Goal: Task Accomplishment & Management: Manage account settings

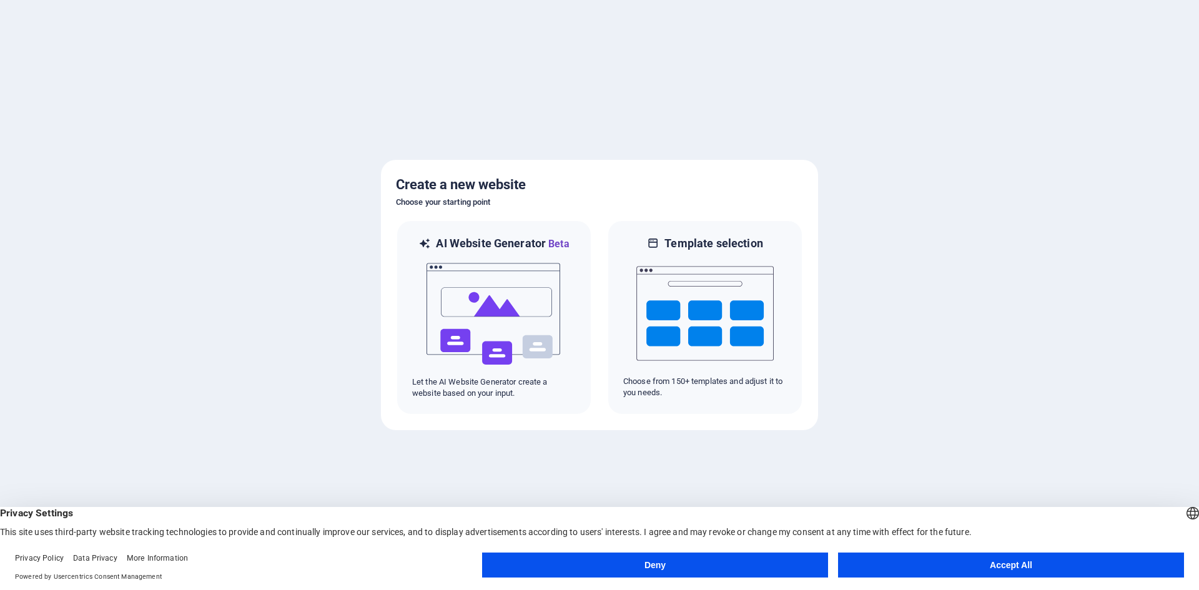
click at [962, 560] on button "Accept All" at bounding box center [1011, 565] width 346 height 25
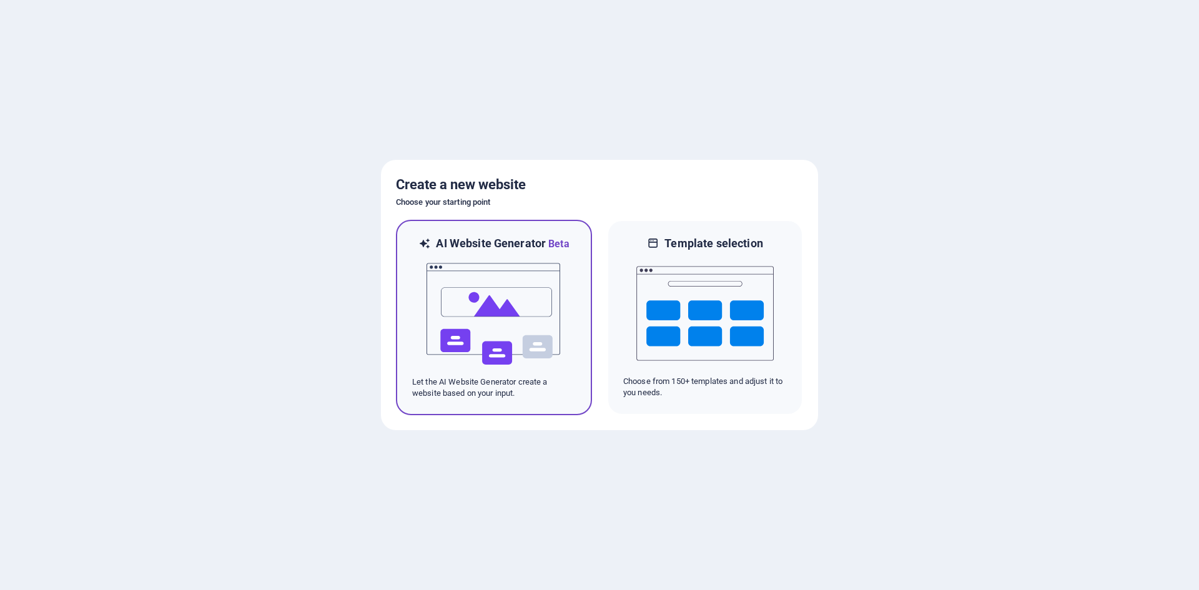
click at [524, 350] on img at bounding box center [493, 314] width 137 height 125
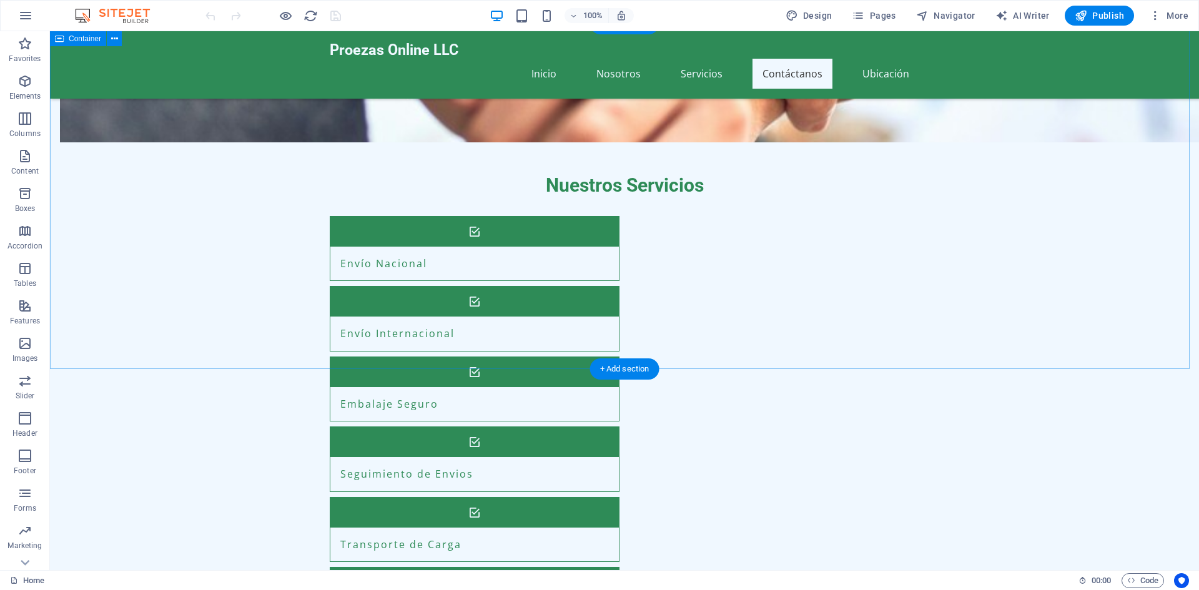
scroll to position [1212, 0]
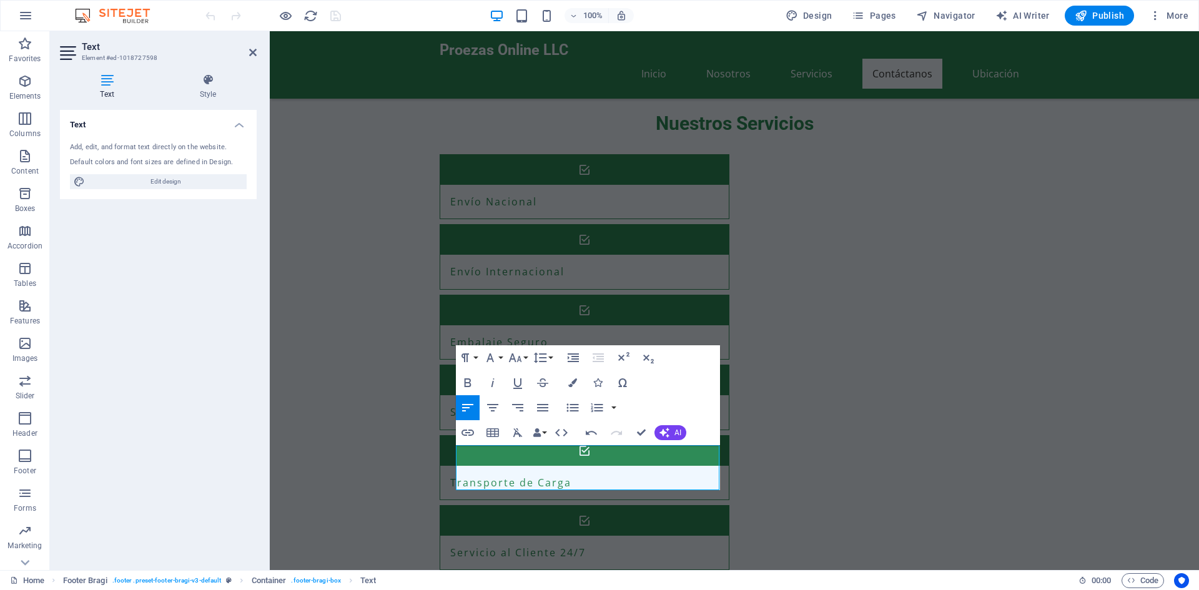
click at [185, 330] on div "Text Add, edit, and format text directly on the website. Default colors and fon…" at bounding box center [158, 335] width 197 height 450
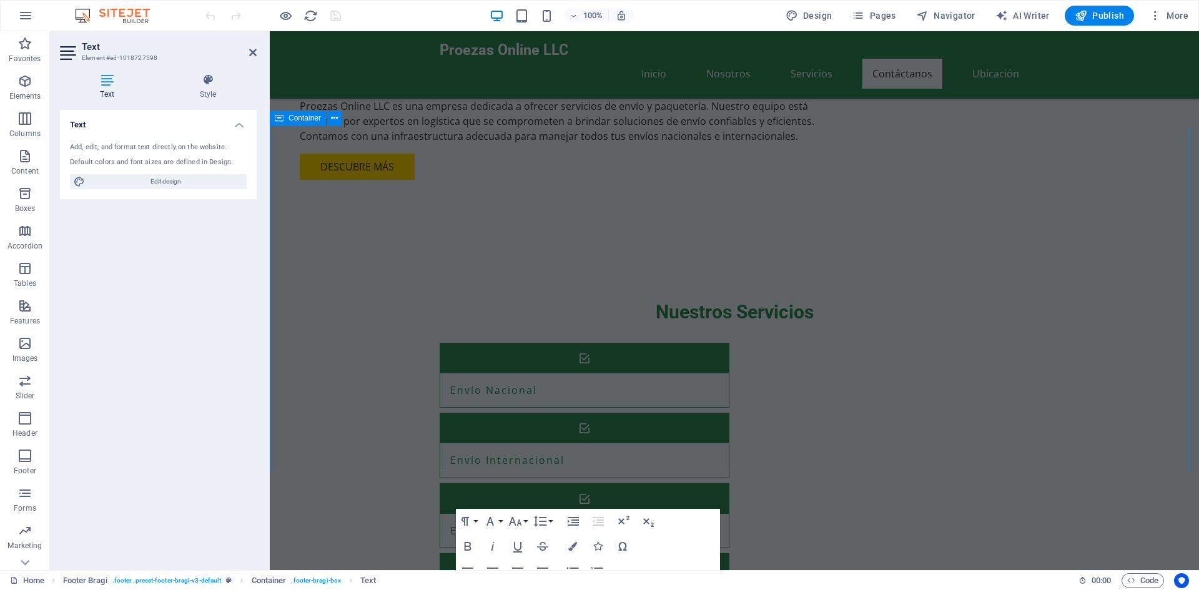
scroll to position [1227, 0]
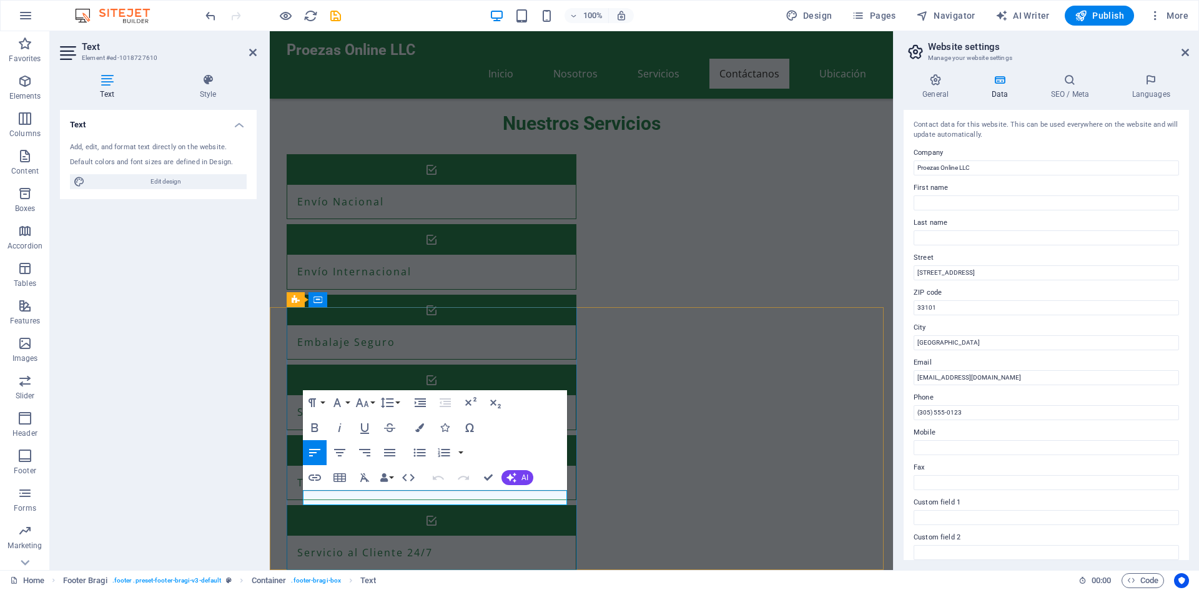
click at [330, 500] on span "Text" at bounding box center [329, 497] width 14 height 7
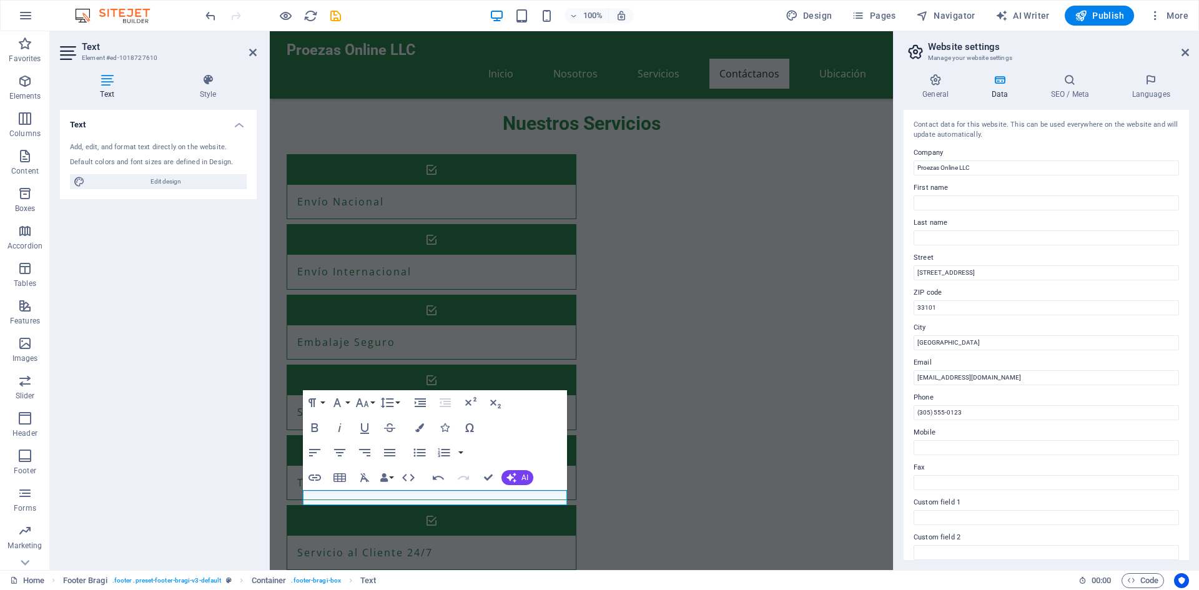
click at [184, 327] on div "Text Add, edit, and format text directly on the website. Default colors and fon…" at bounding box center [158, 335] width 197 height 450
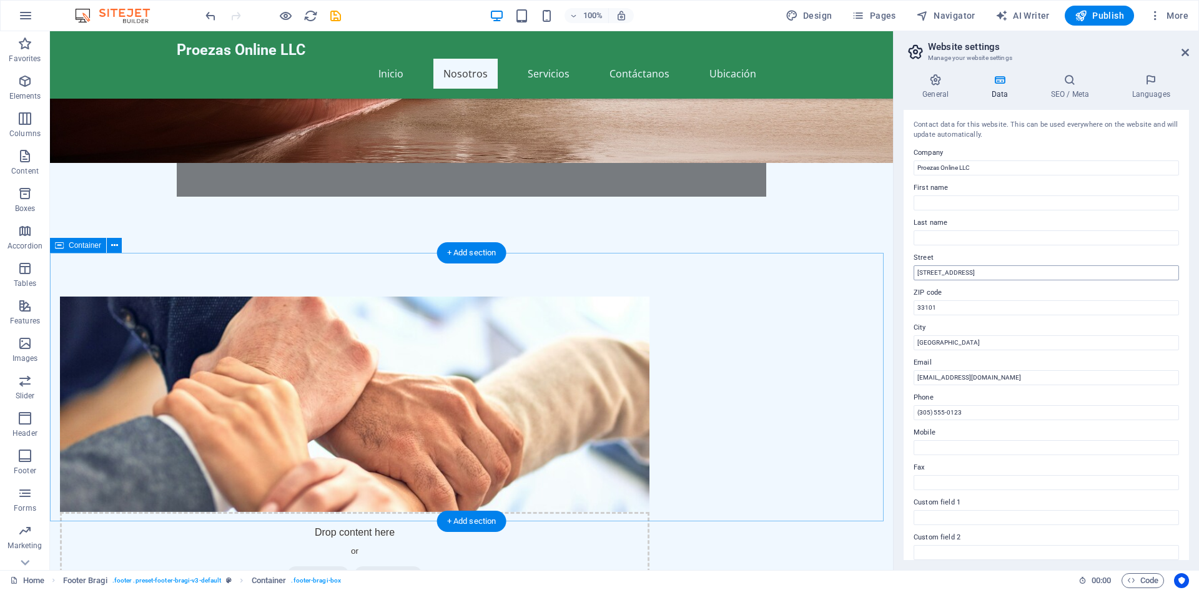
scroll to position [457, 0]
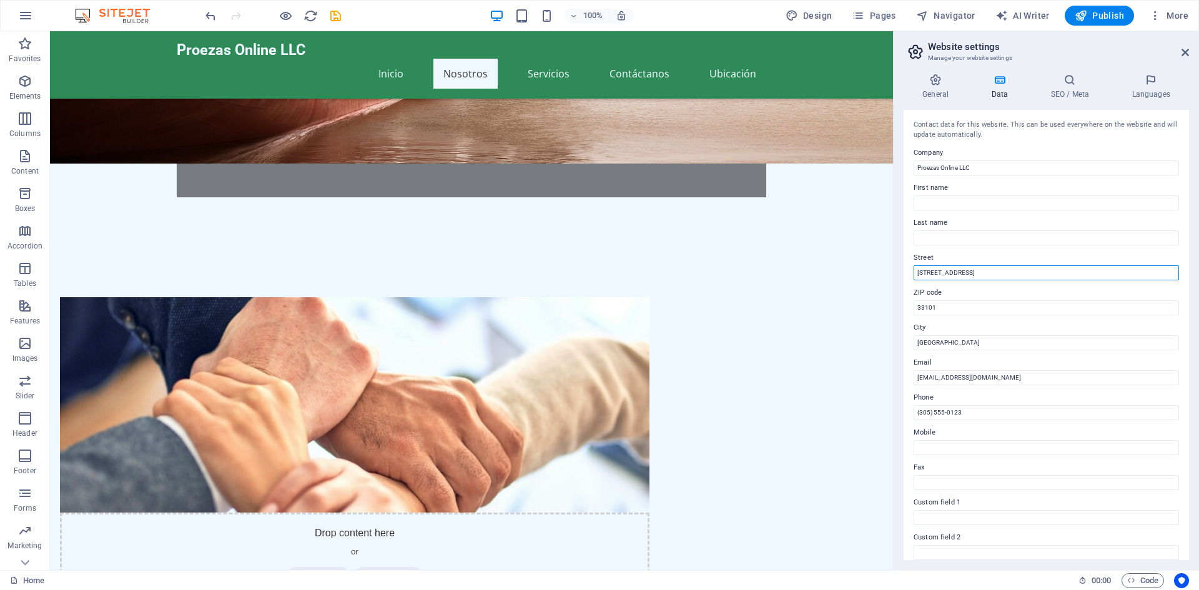
click at [971, 276] on input "123 Main St" at bounding box center [1046, 272] width 265 height 15
type input "1"
type input "8611 NW 72nd ST"
click at [956, 313] on input "33101" at bounding box center [1046, 307] width 265 height 15
type input "33166"
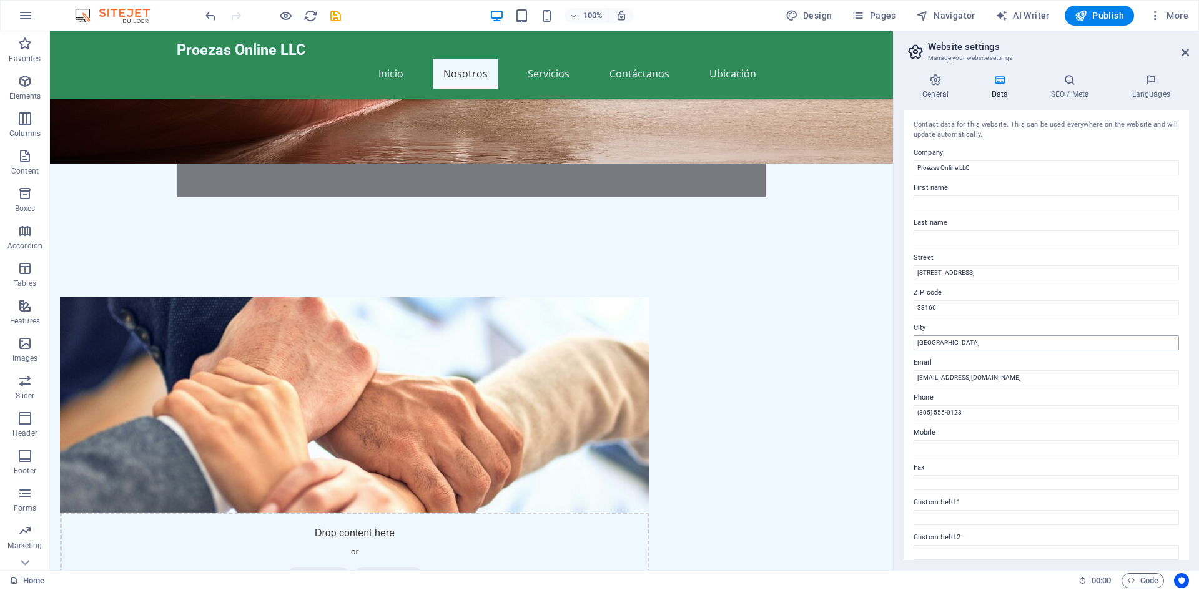
drag, startPoint x: 954, startPoint y: 352, endPoint x: 956, endPoint y: 340, distance: 11.9
click at [956, 340] on div "Contact data for this website. This can be used everywhere on the website and w…" at bounding box center [1046, 335] width 285 height 450
click at [956, 340] on input "Miami" at bounding box center [1046, 342] width 265 height 15
type input "M"
type input "Doral"
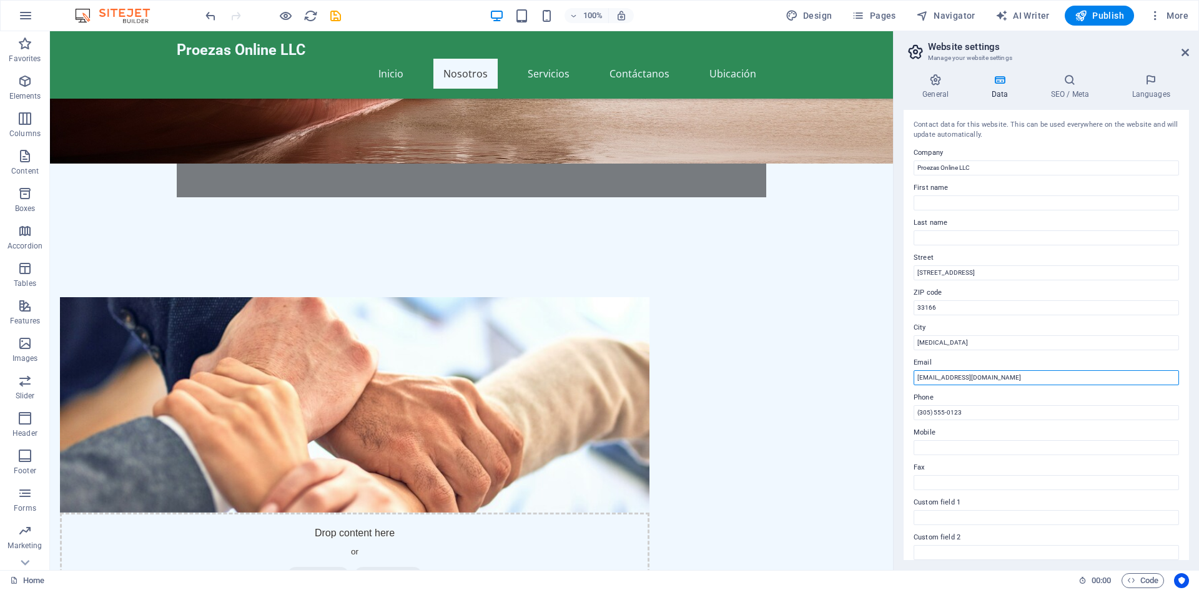
click at [1007, 380] on input "contact@proezasonline.com" at bounding box center [1046, 377] width 265 height 15
click at [941, 379] on input "contact@proezasonline.net" at bounding box center [1046, 377] width 265 height 15
type input "info@proezasonline.net"
click at [981, 414] on input "(305) 555-0123" at bounding box center [1046, 412] width 265 height 15
type input "("
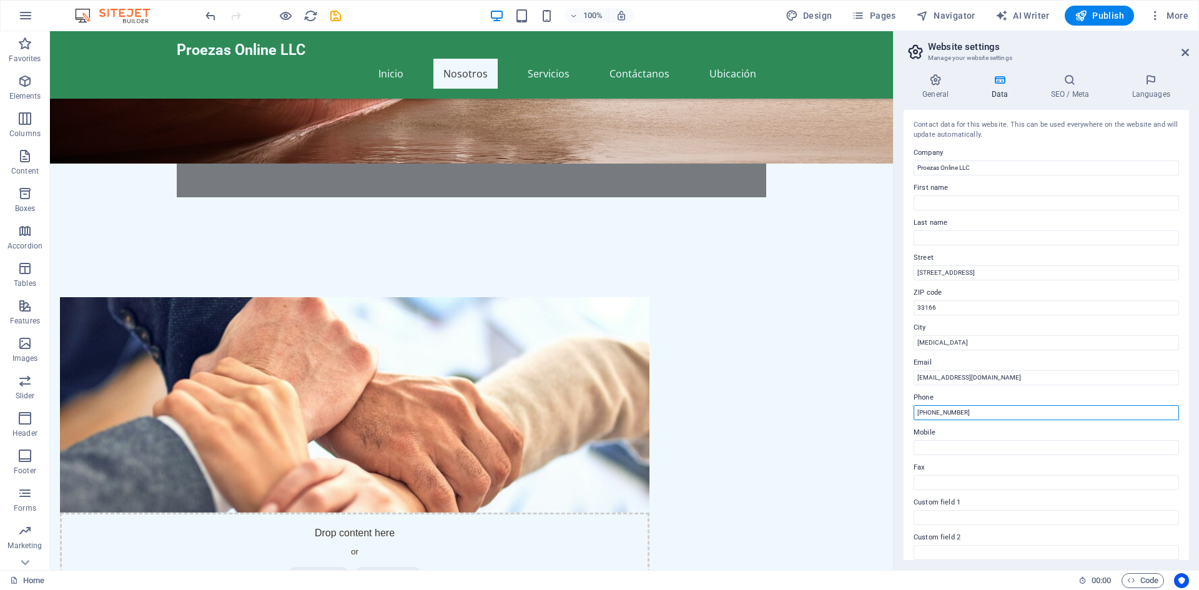
scroll to position [0, 0]
type input "(786) 548-4861"
click at [1015, 272] on input "8611 NW 72nd ST" at bounding box center [1046, 272] width 265 height 15
type input "8611 NW 72nd ST Suite F3"
click at [1092, 12] on span "Publish" at bounding box center [1099, 15] width 49 height 12
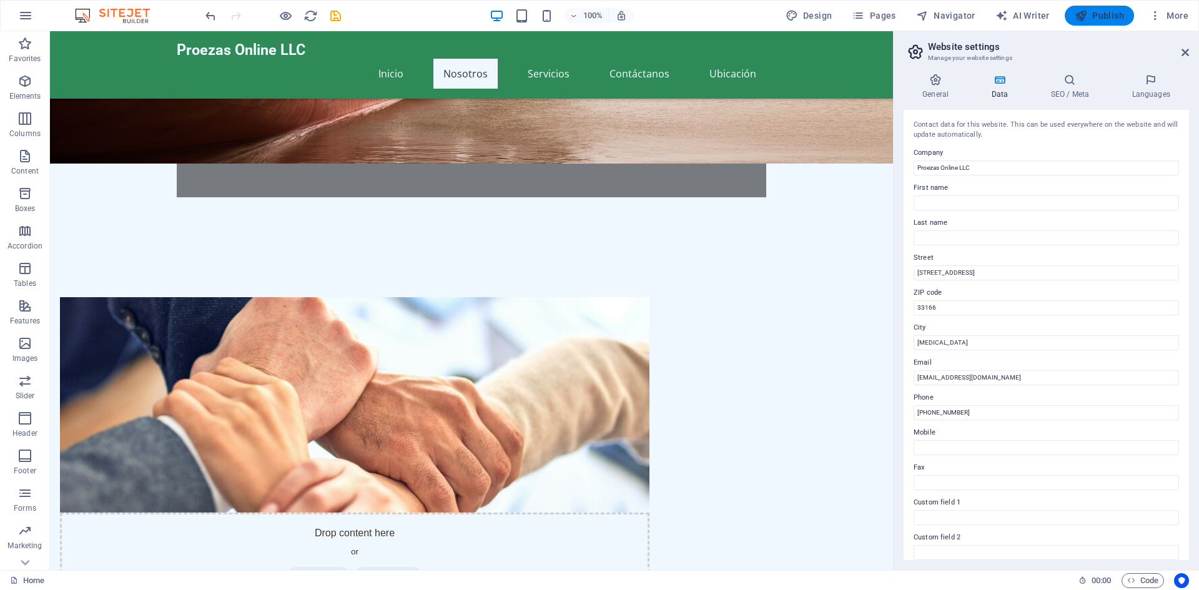
checkbox input "false"
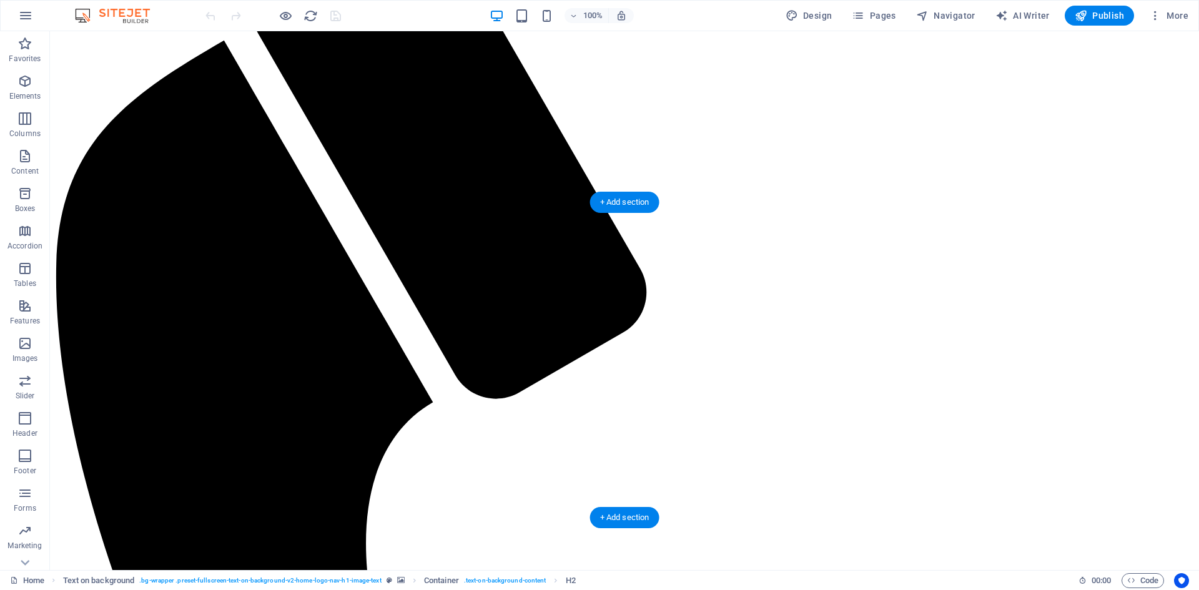
scroll to position [193, 0]
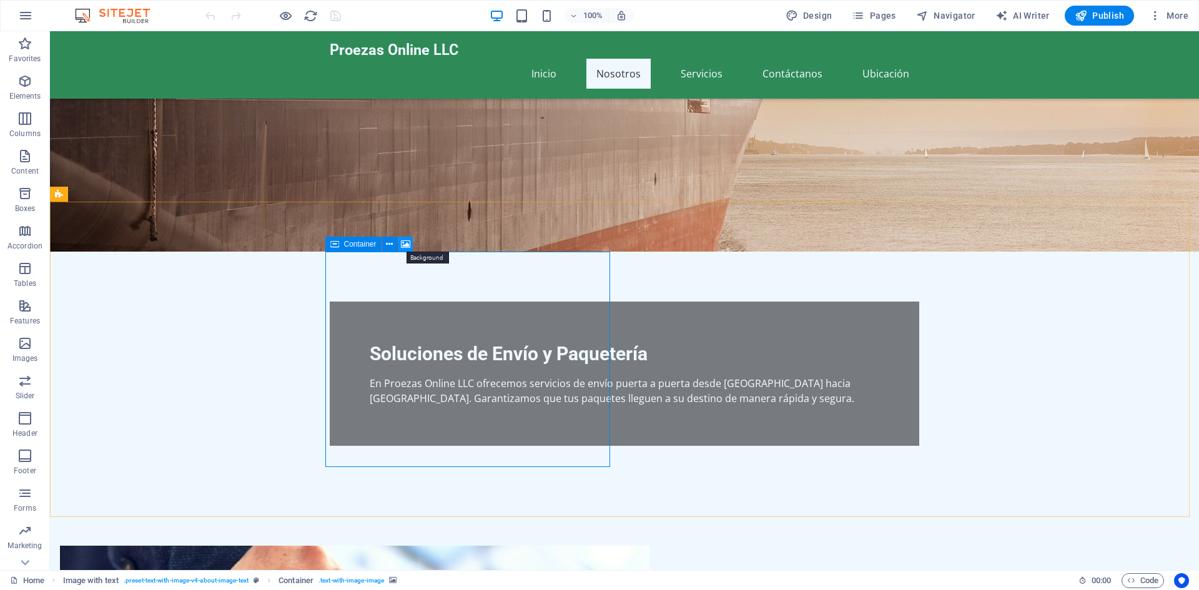
click at [404, 243] on icon at bounding box center [405, 244] width 9 height 13
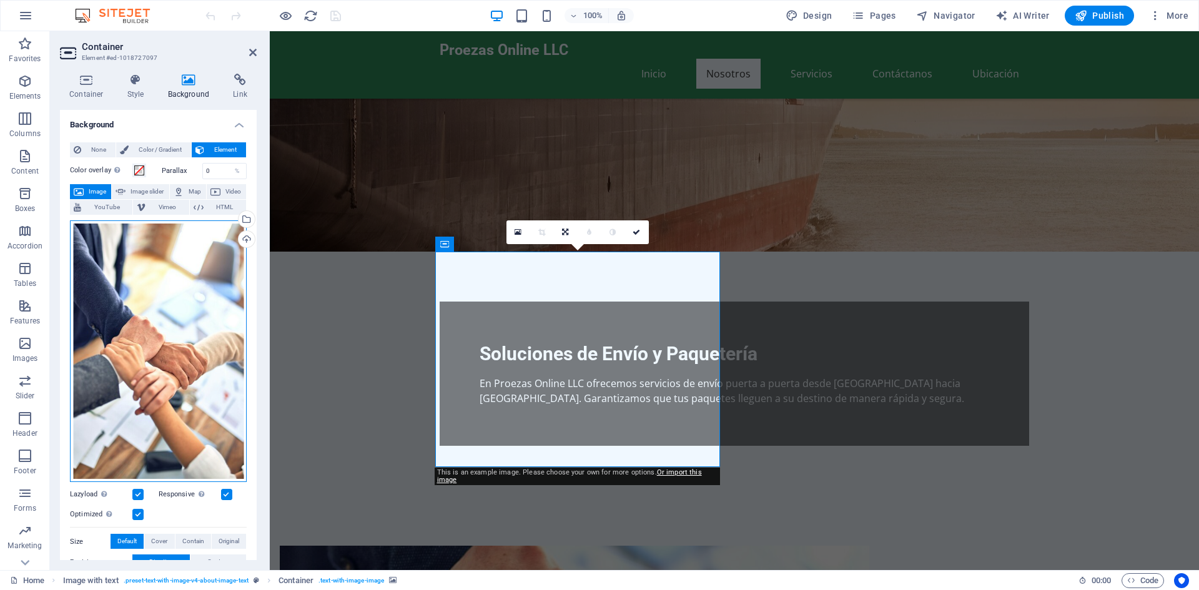
click at [187, 357] on div "Drag files here, click to choose files or select files from Files or our free s…" at bounding box center [158, 352] width 177 height 262
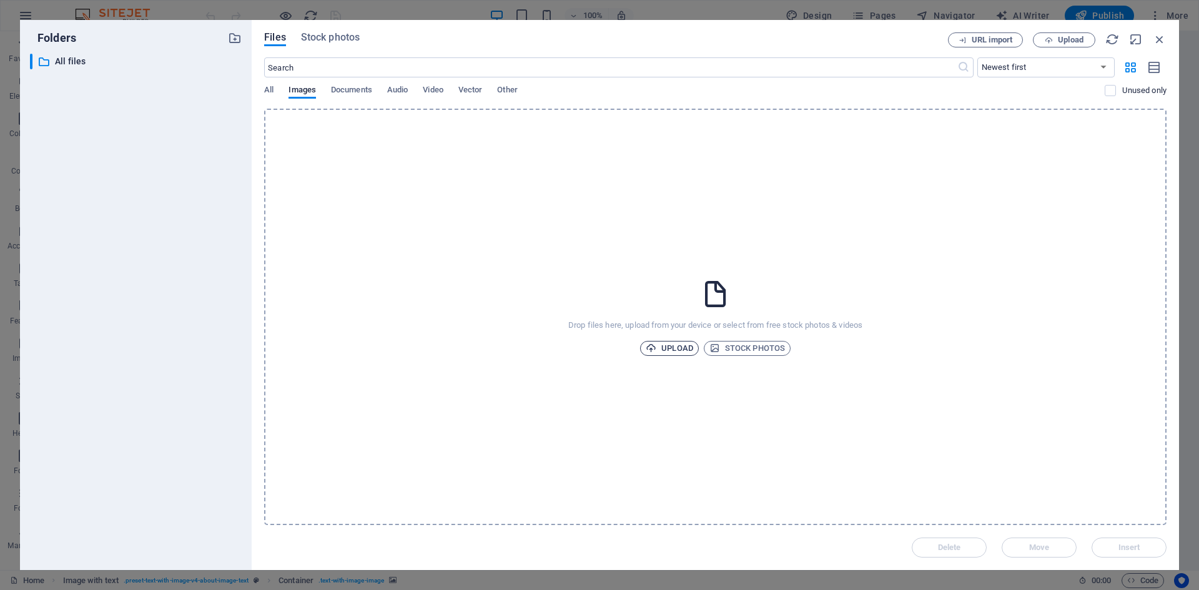
click at [665, 341] on span "Upload" at bounding box center [669, 348] width 47 height 15
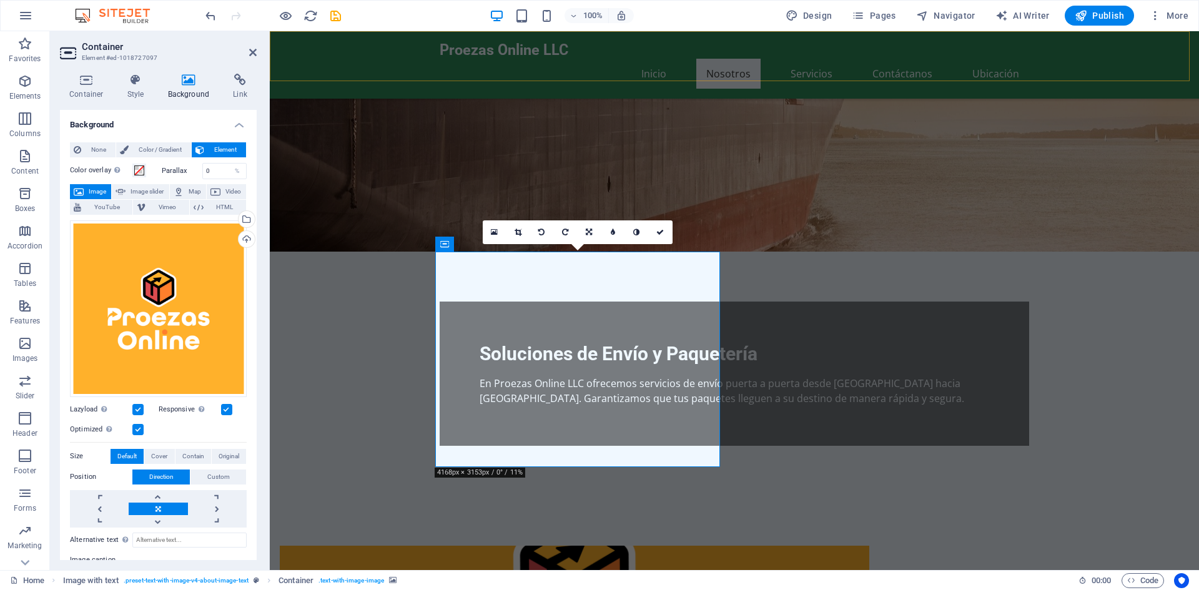
click at [335, 74] on div "Proezas Online LLC Inicio Nosotros Servicios Contáctanos Ubicación" at bounding box center [735, 64] width 930 height 67
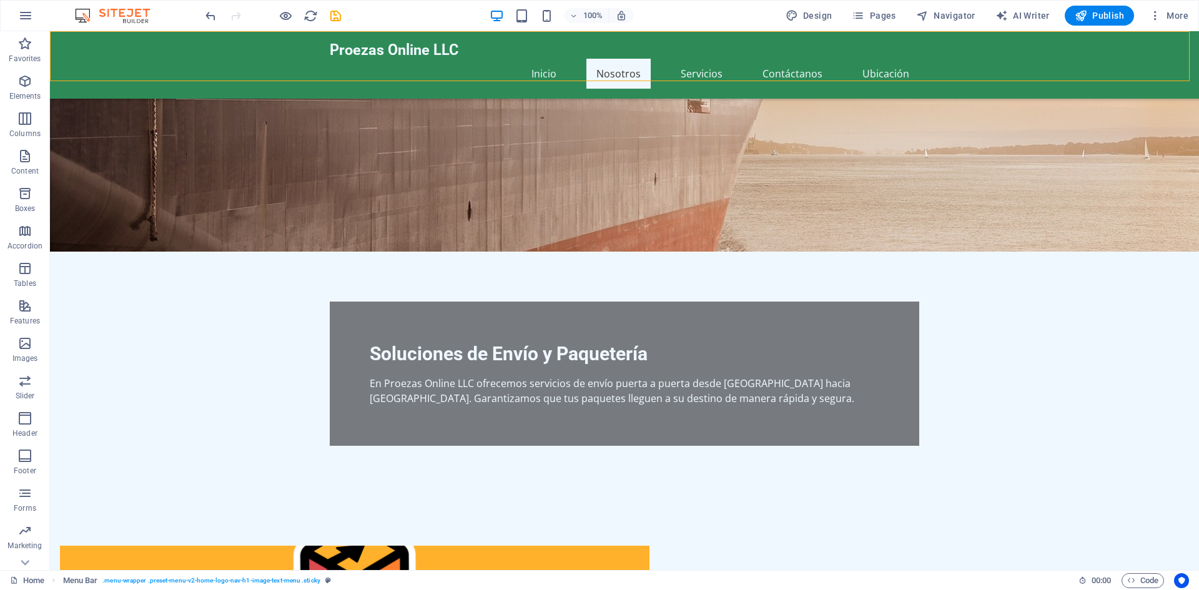
click at [159, 66] on div "Proezas Online LLC Inicio Nosotros Servicios Contáctanos Ubicación" at bounding box center [624, 64] width 1149 height 67
click at [158, 56] on div "Proezas Online LLC Inicio Nosotros Servicios Contáctanos Ubicación" at bounding box center [624, 64] width 1149 height 67
click at [506, 37] on icon at bounding box center [503, 33] width 7 height 13
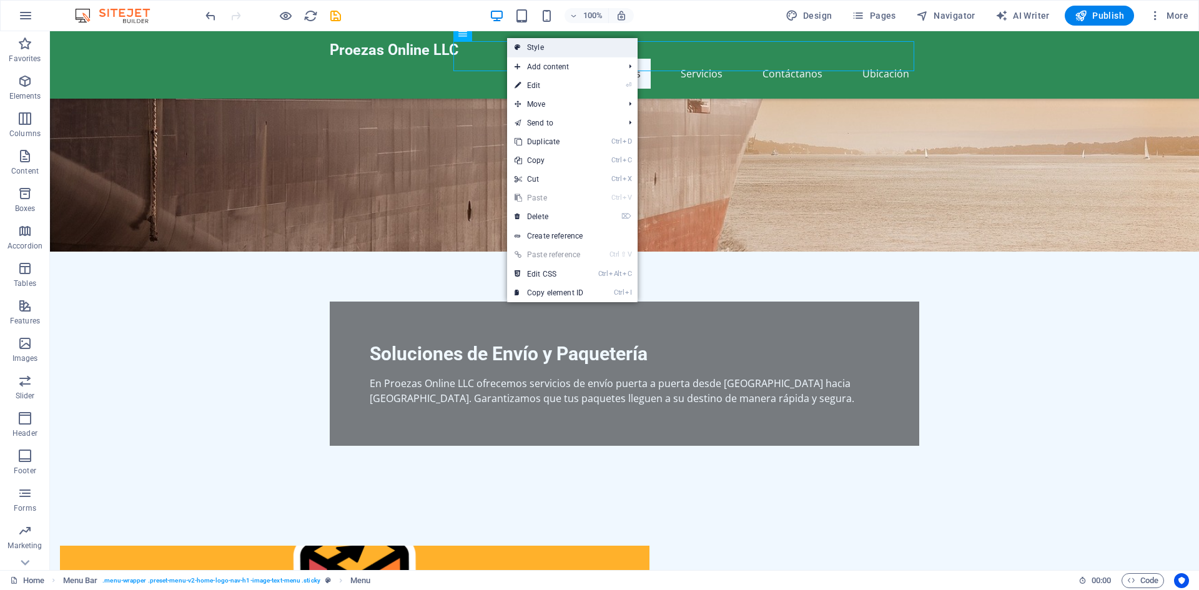
click at [572, 47] on link "Style" at bounding box center [572, 47] width 131 height 19
select select "rem"
select select "preset-menu-v2-home-logo-nav-h1-image-text-menu"
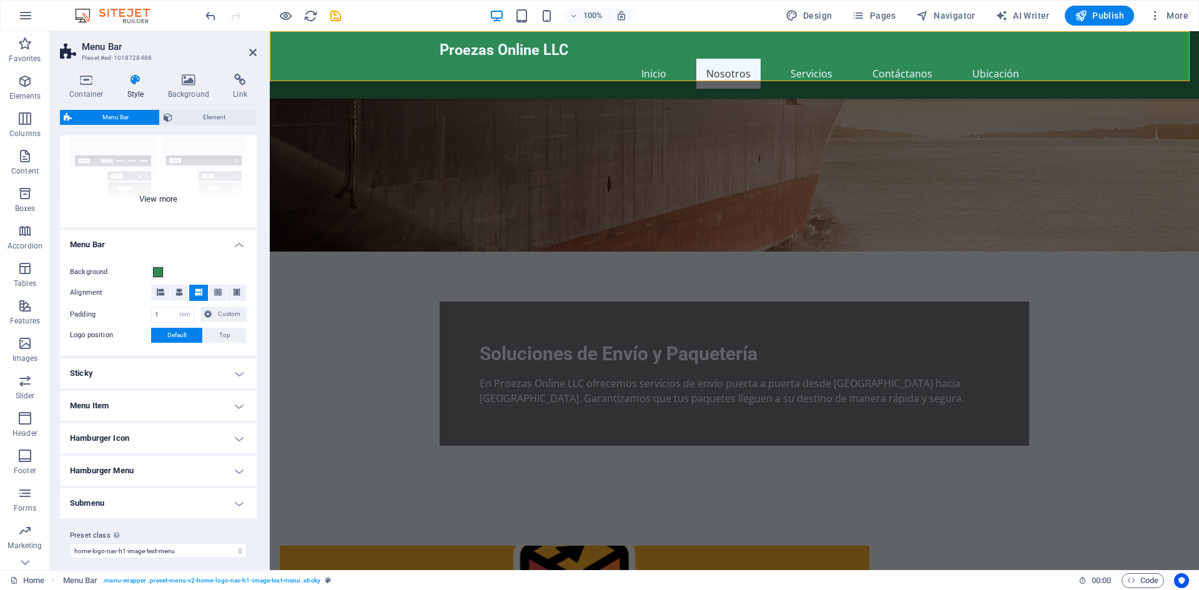
scroll to position [117, 0]
click at [160, 271] on span at bounding box center [158, 273] width 10 height 10
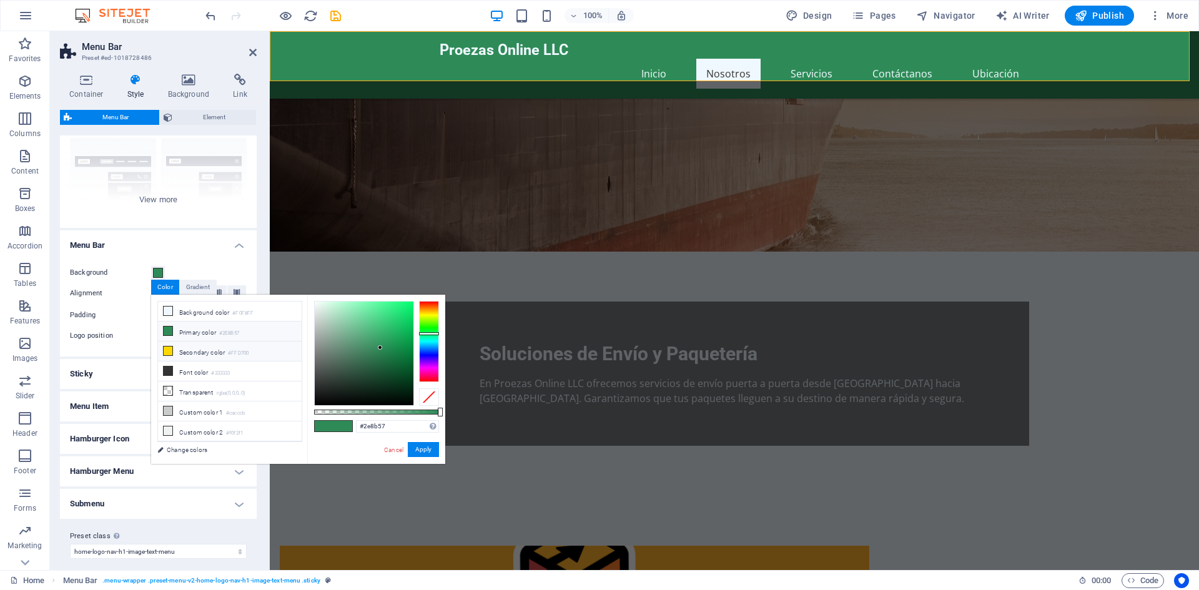
click at [167, 351] on icon at bounding box center [168, 351] width 9 height 9
type input "#ffd700"
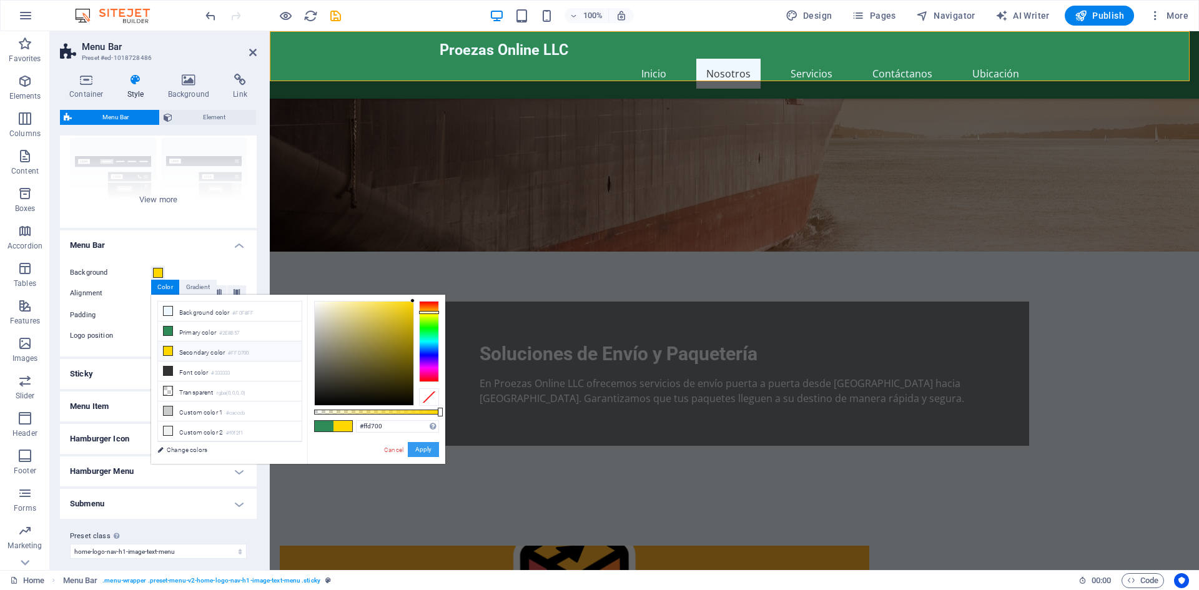
click at [425, 445] on button "Apply" at bounding box center [423, 449] width 31 height 15
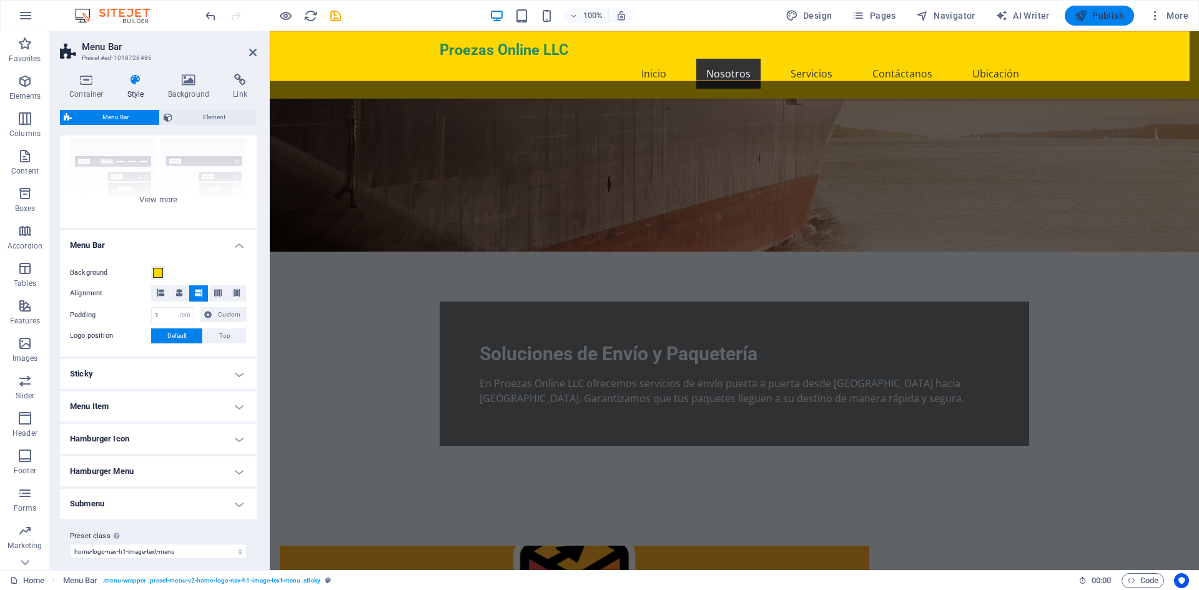
click at [1098, 15] on span "Publish" at bounding box center [1099, 15] width 49 height 12
checkbox input "false"
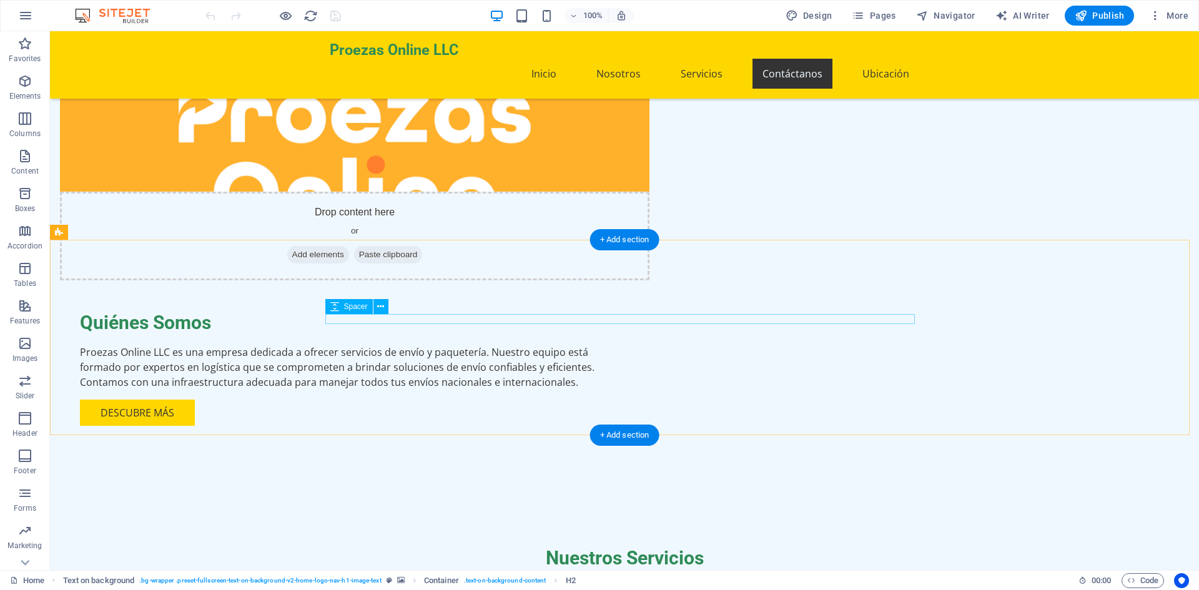
scroll to position [741, 0]
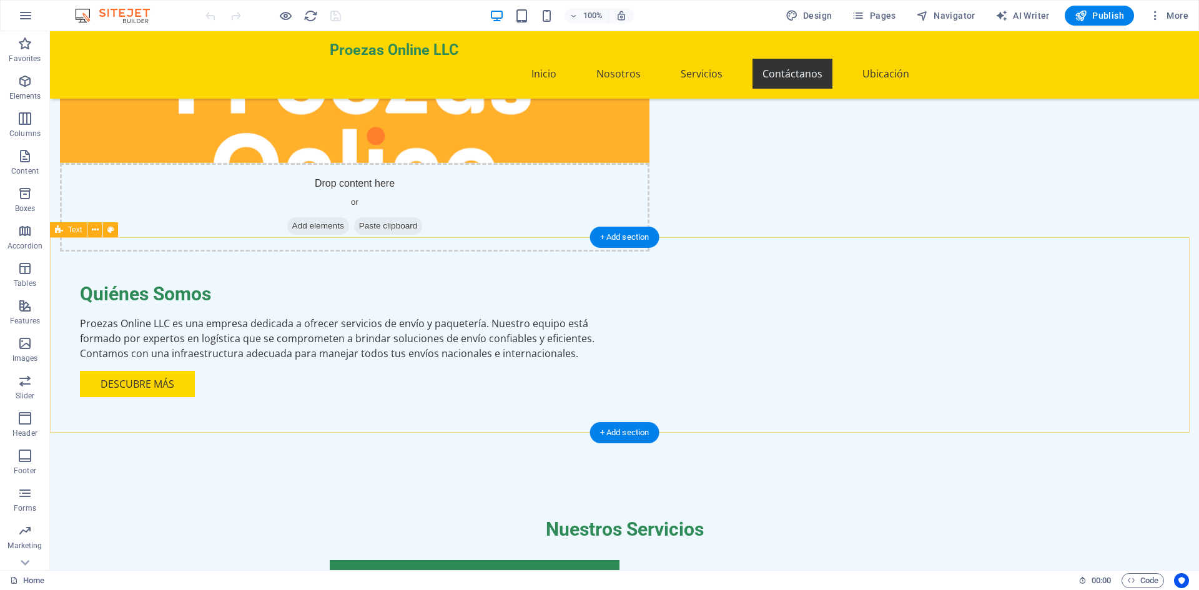
click at [113, 226] on icon at bounding box center [110, 230] width 7 height 13
select select "preset-text-v2-cta-1"
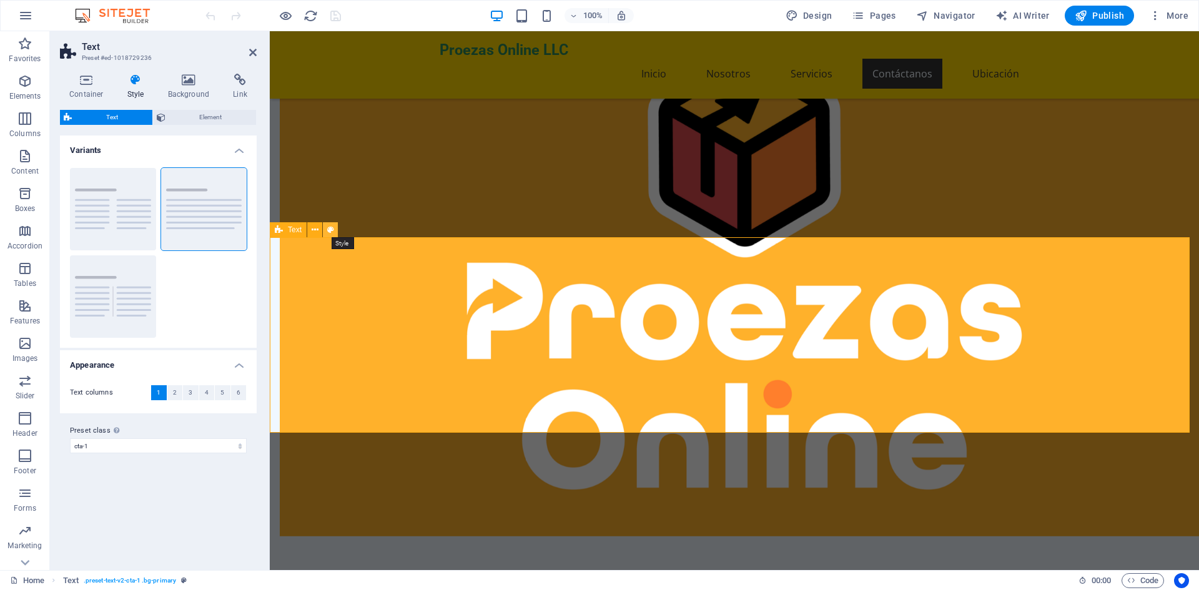
click at [330, 230] on icon at bounding box center [330, 230] width 7 height 13
click at [190, 89] on h4 "Background" at bounding box center [192, 87] width 66 height 26
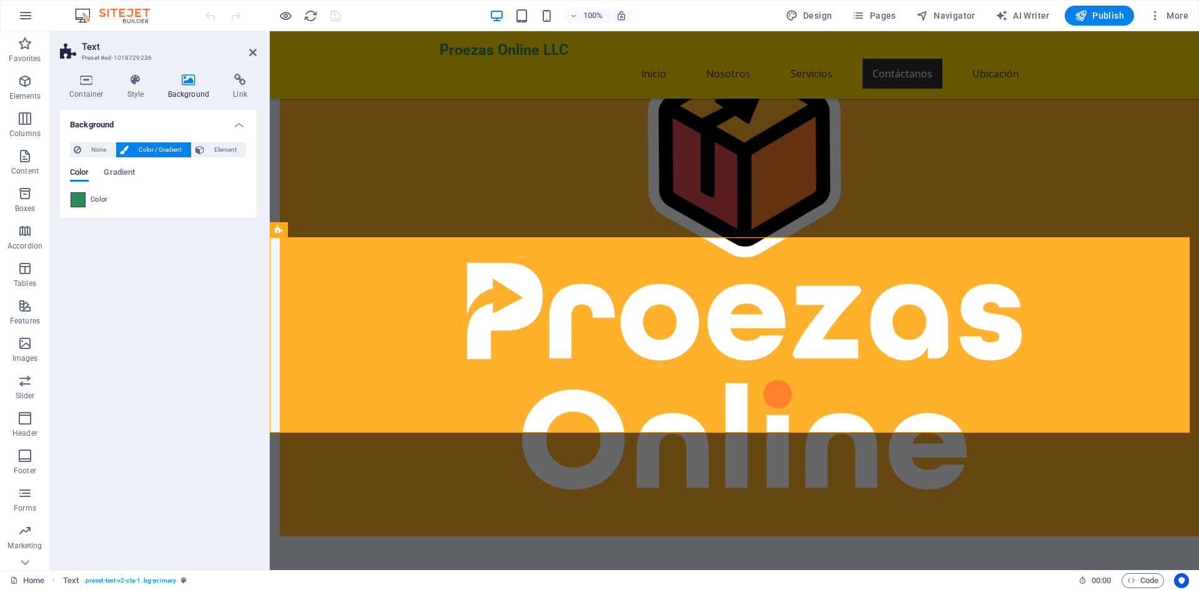
click at [77, 206] on span at bounding box center [78, 200] width 14 height 14
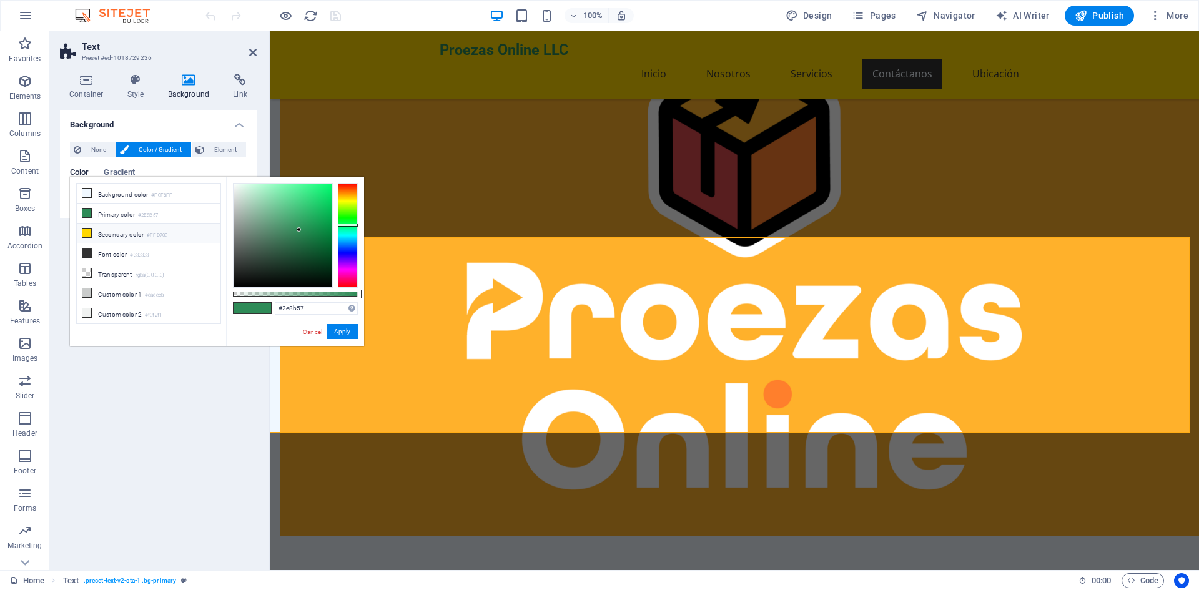
click at [84, 231] on icon at bounding box center [86, 233] width 9 height 9
type input "#ffd700"
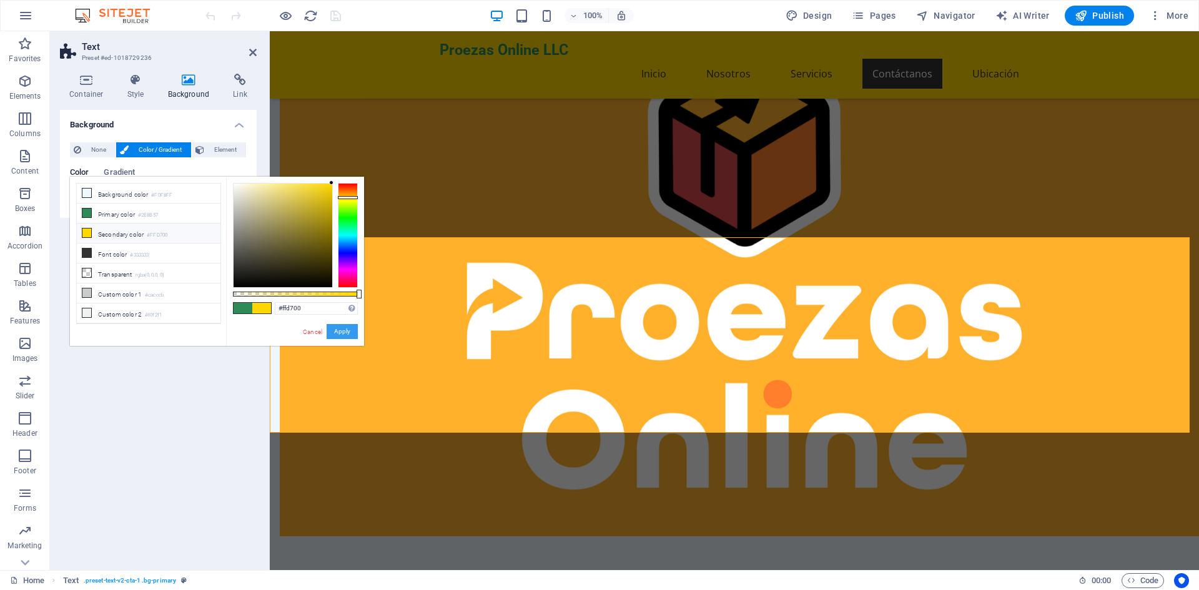
click at [336, 328] on button "Apply" at bounding box center [342, 331] width 31 height 15
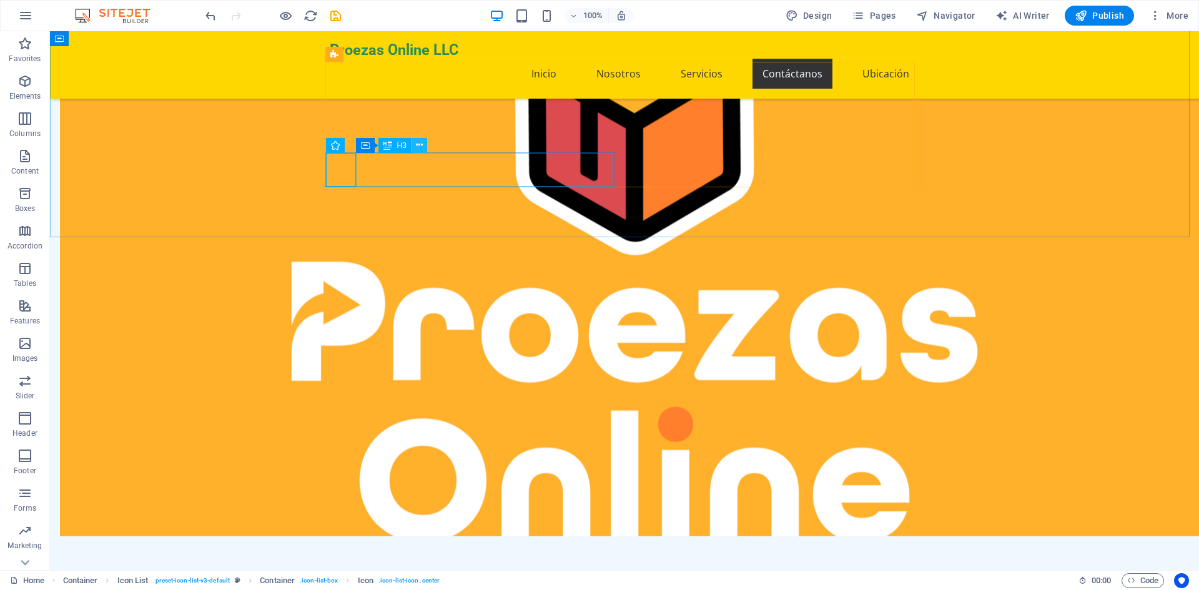
click at [419, 148] on icon at bounding box center [419, 145] width 7 height 13
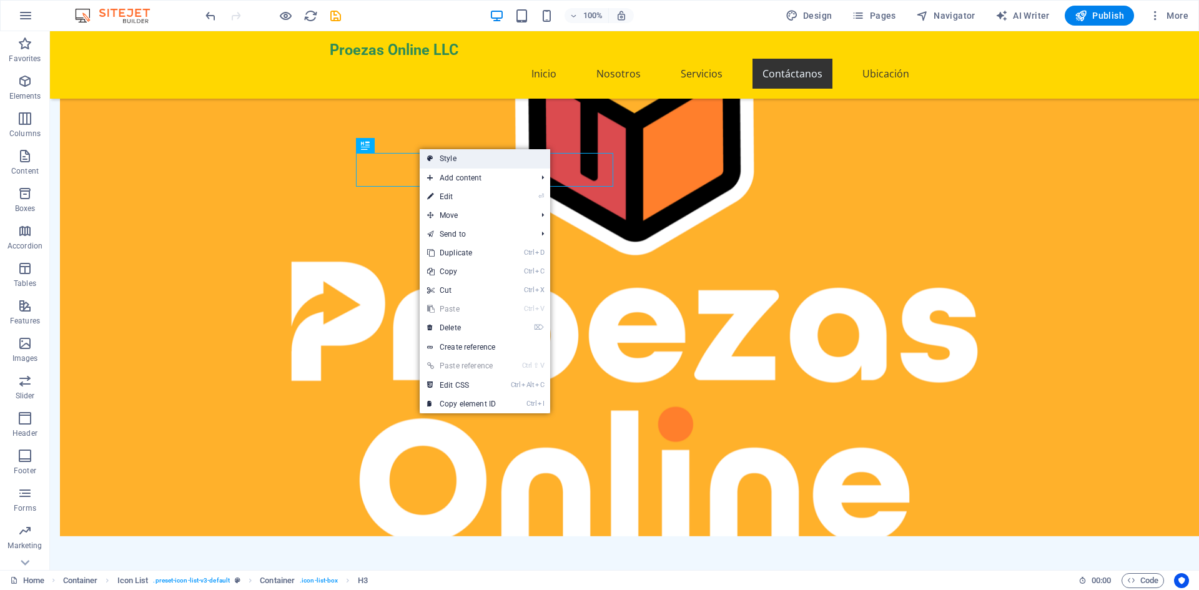
click at [500, 159] on link "Style" at bounding box center [485, 158] width 131 height 19
select select "rem"
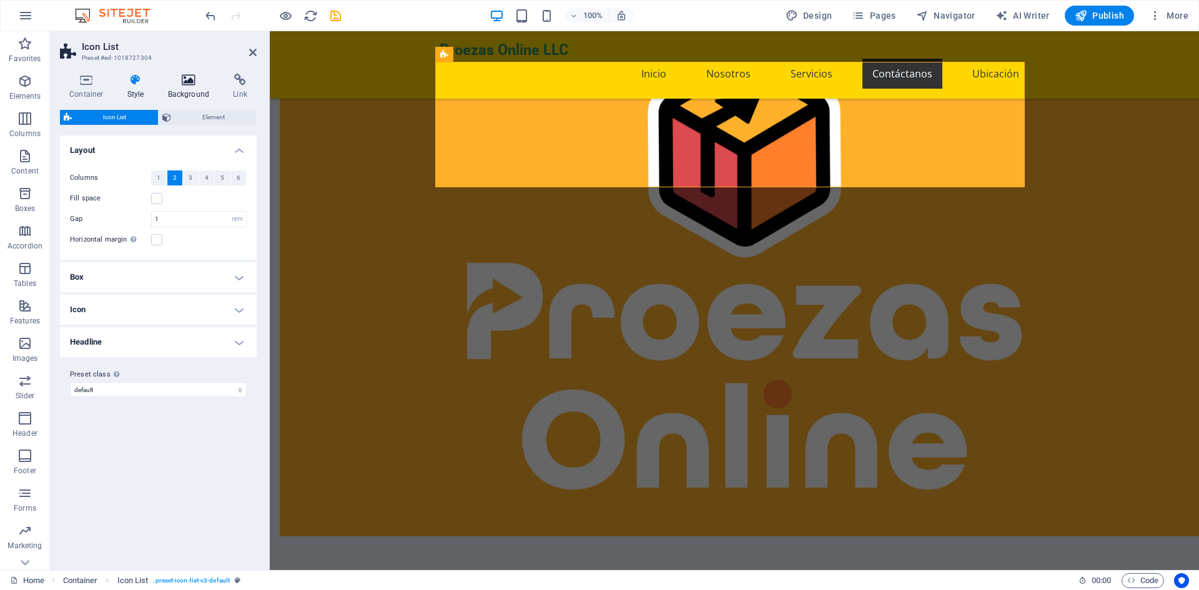
click at [189, 84] on icon at bounding box center [189, 80] width 61 height 12
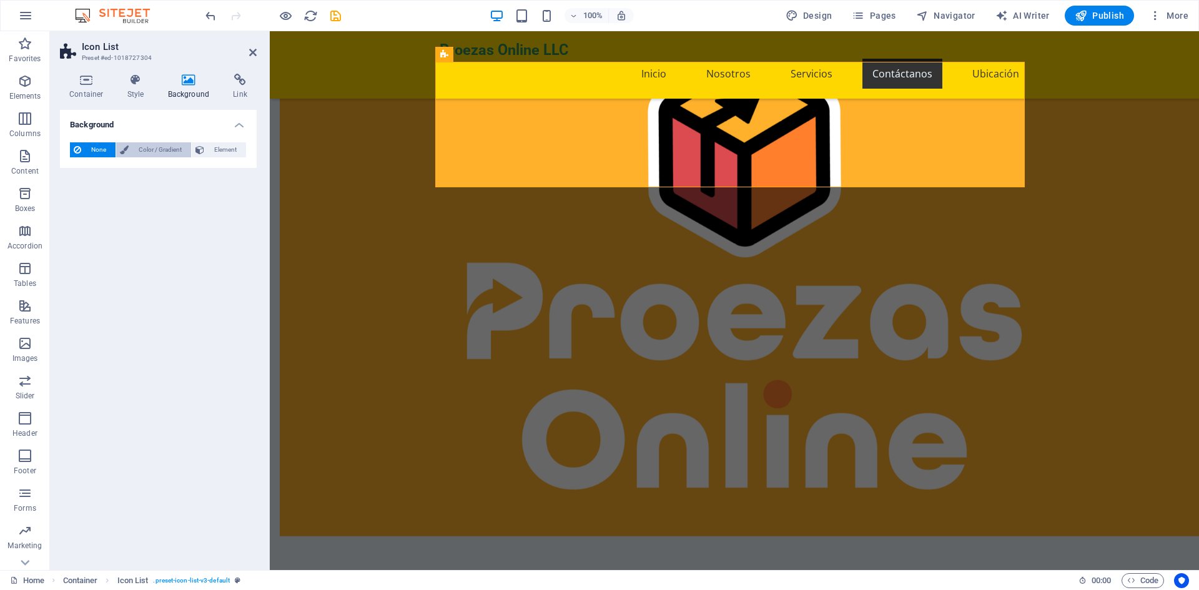
click at [153, 151] on span "Color / Gradient" at bounding box center [159, 149] width 55 height 15
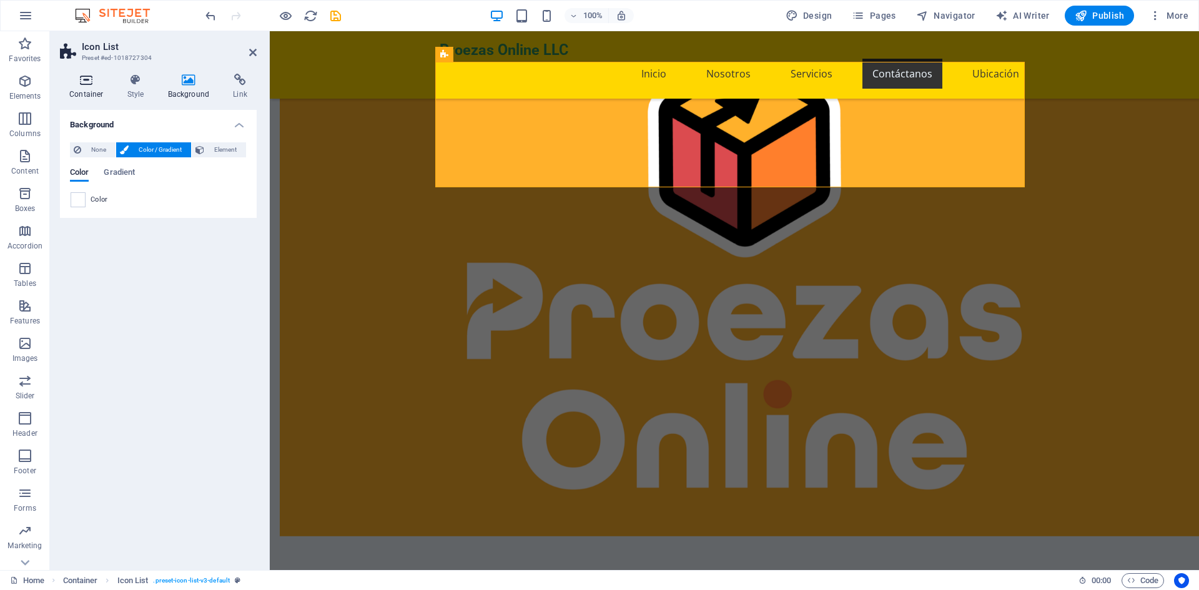
click at [89, 86] on h4 "Container" at bounding box center [89, 87] width 58 height 26
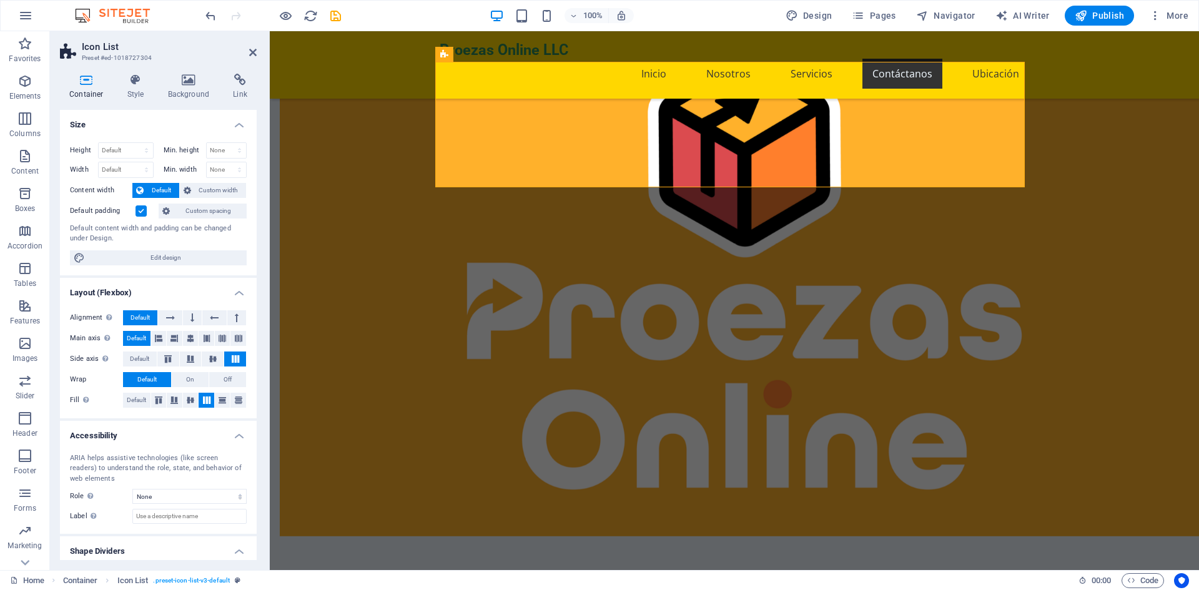
scroll to position [1, 0]
click at [172, 259] on span "Edit design" at bounding box center [166, 257] width 154 height 15
select select "rem"
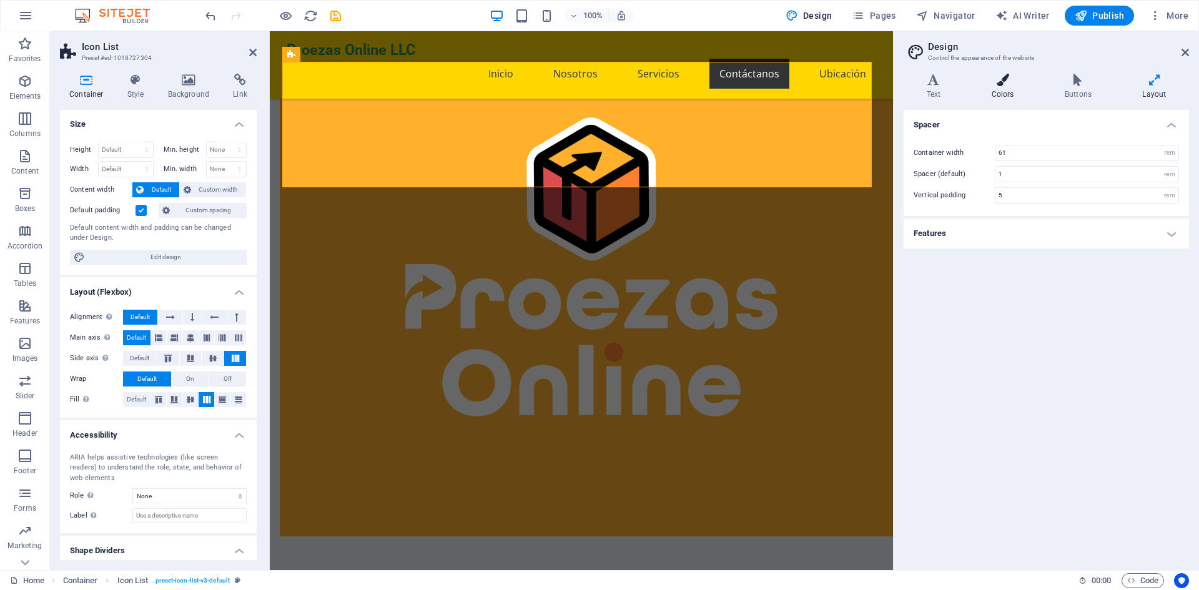
click at [998, 87] on h4 "Colors" at bounding box center [1005, 87] width 73 height 26
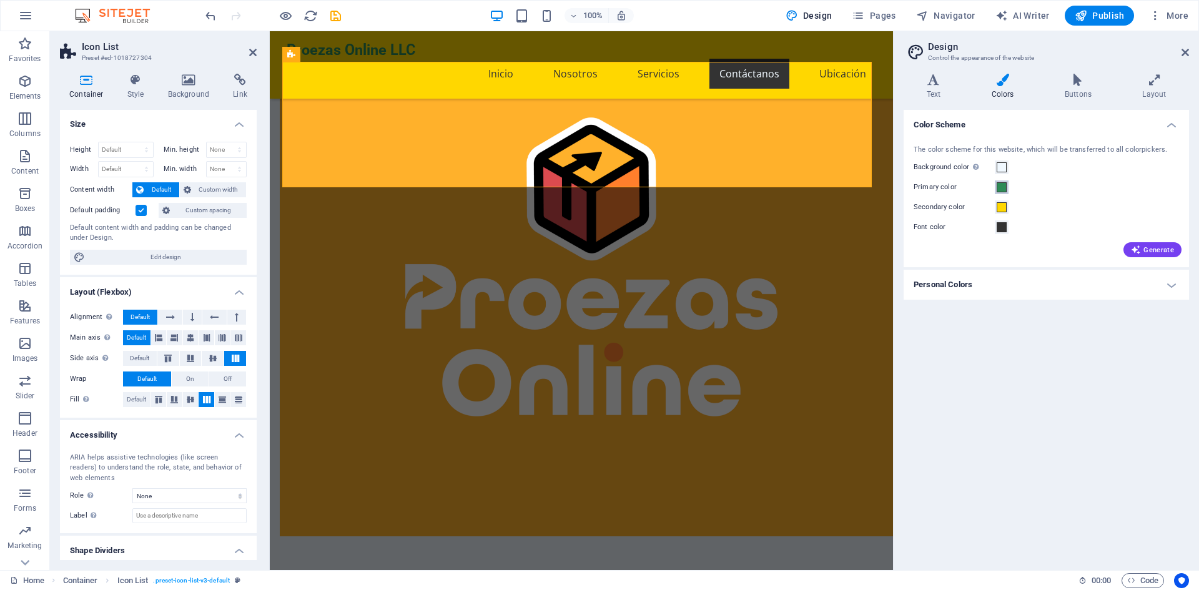
click at [1005, 187] on span at bounding box center [1002, 187] width 10 height 10
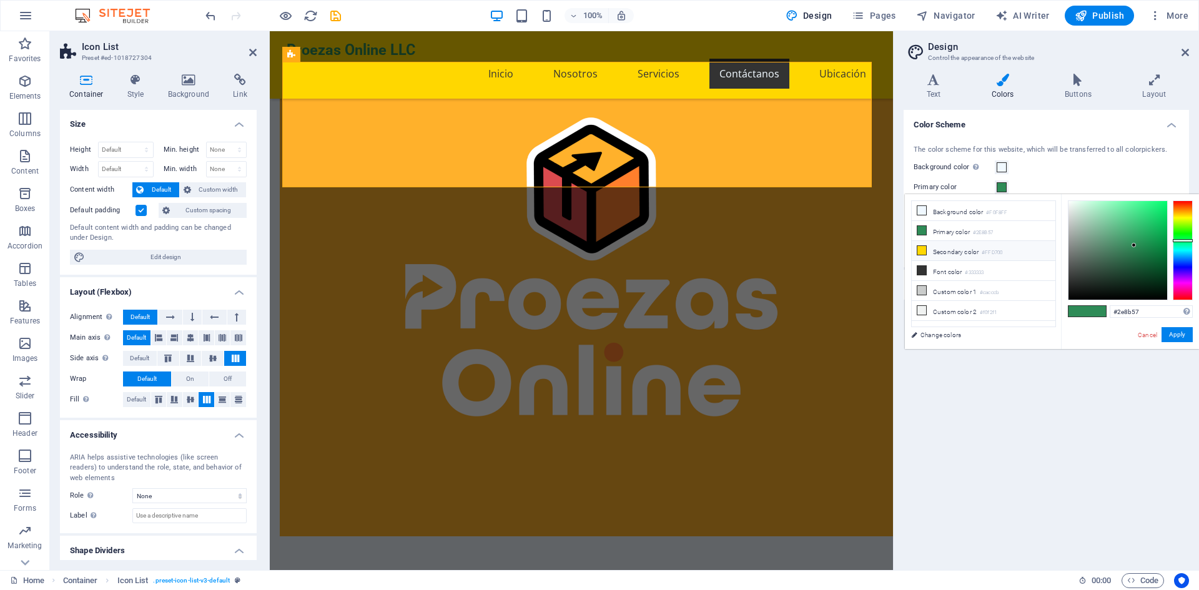
click at [923, 248] on icon at bounding box center [922, 250] width 9 height 9
type input "#ffd700"
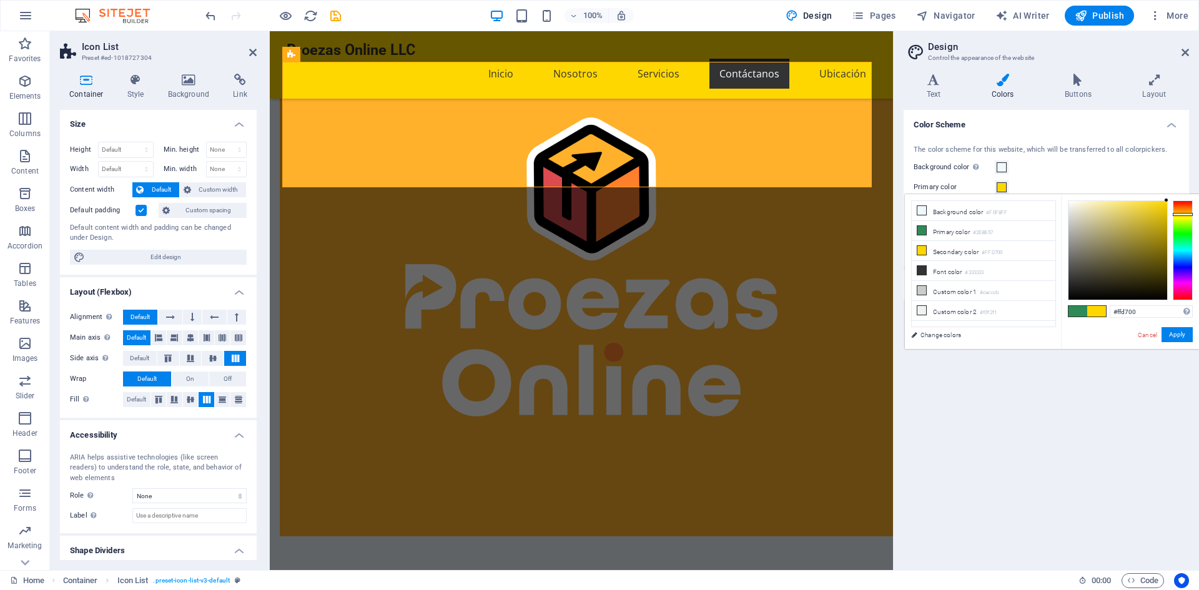
click at [1181, 327] on div "#ffd700 Supported formats #0852ed rgb(8, 82, 237) rgba(8, 82, 237, 90%) hsv(221…" at bounding box center [1130, 362] width 138 height 336
click at [1177, 334] on button "Apply" at bounding box center [1177, 334] width 31 height 15
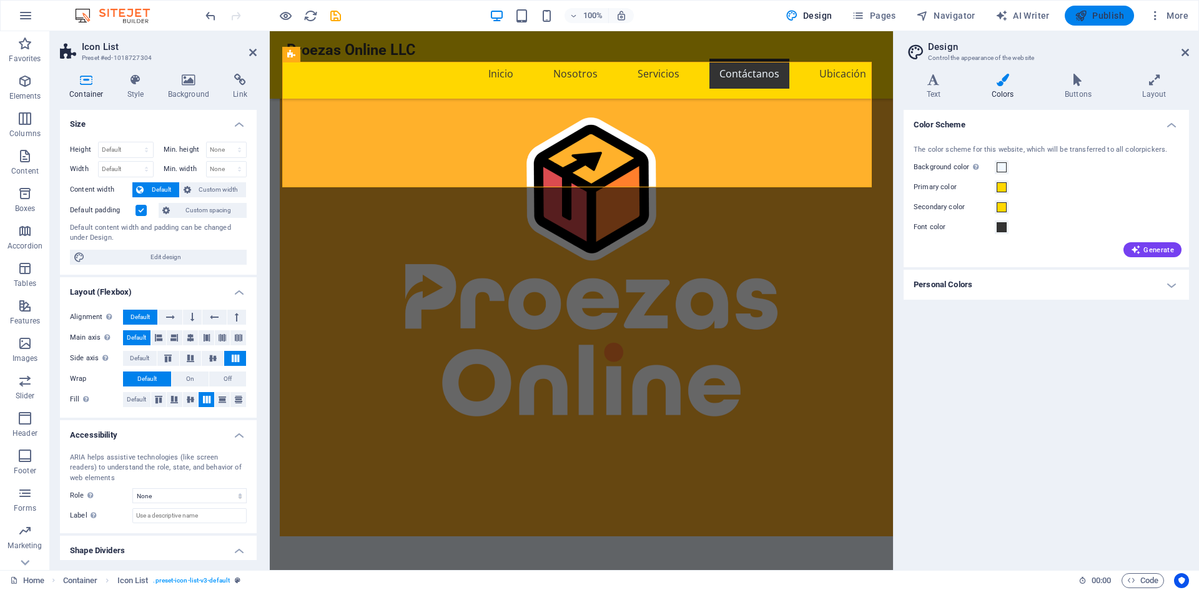
click at [1101, 13] on span "Publish" at bounding box center [1099, 15] width 49 height 12
checkbox input "false"
